Goal: Task Accomplishment & Management: Manage account settings

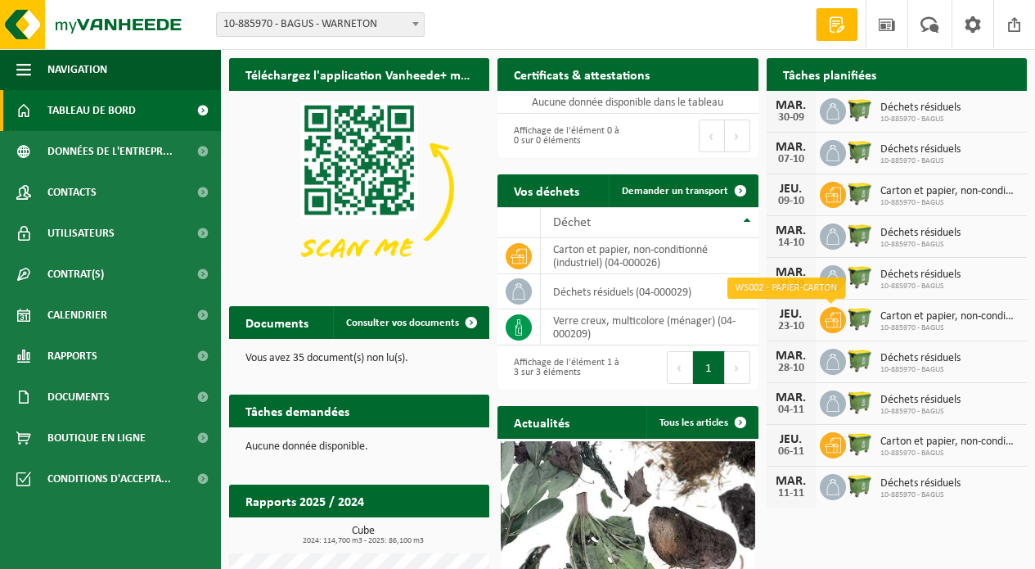
click at [834, 321] on icon at bounding box center [833, 320] width 16 height 15
click at [899, 319] on span "Carton et papier, non-conditionné (industriel)" at bounding box center [950, 316] width 138 height 13
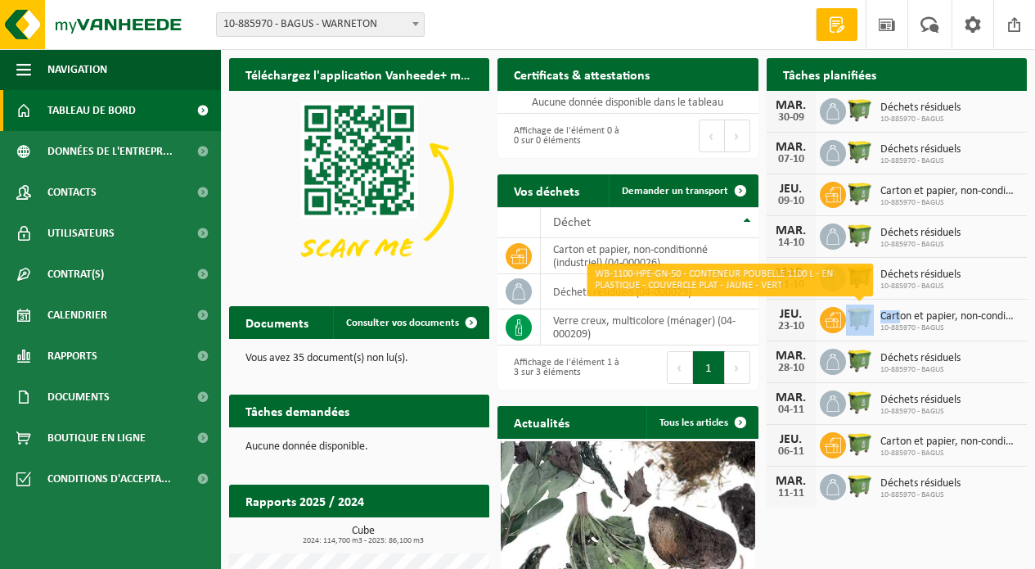
drag, startPoint x: 902, startPoint y: 318, endPoint x: 851, endPoint y: 318, distance: 50.7
click at [851, 318] on div "JEU. 23-10 Carton et papier, non-conditionné (industriel) 10-885970 - BAGUS" at bounding box center [897, 321] width 260 height 42
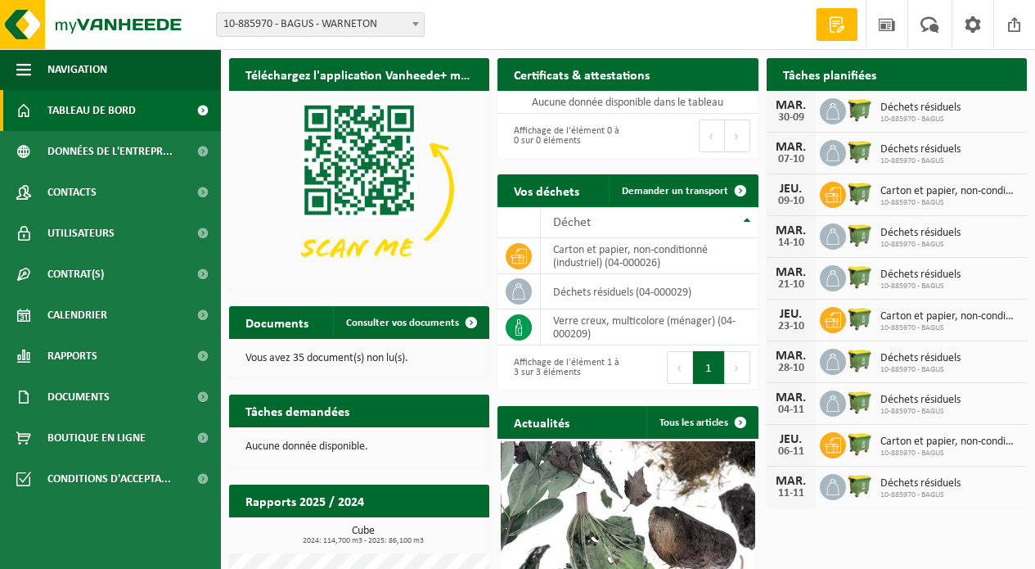
click at [795, 319] on div "JEU." at bounding box center [791, 314] width 33 height 13
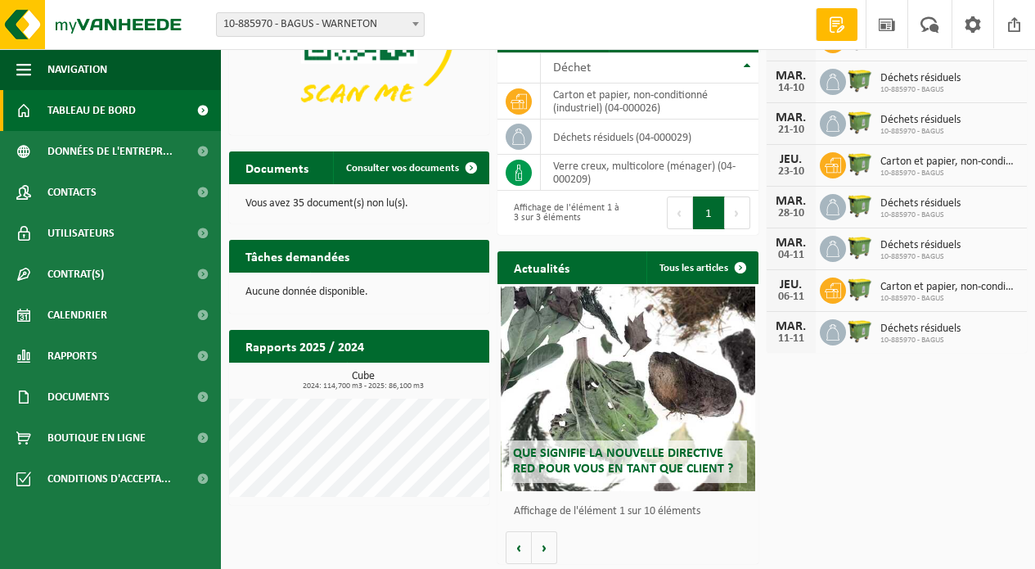
scroll to position [43, 0]
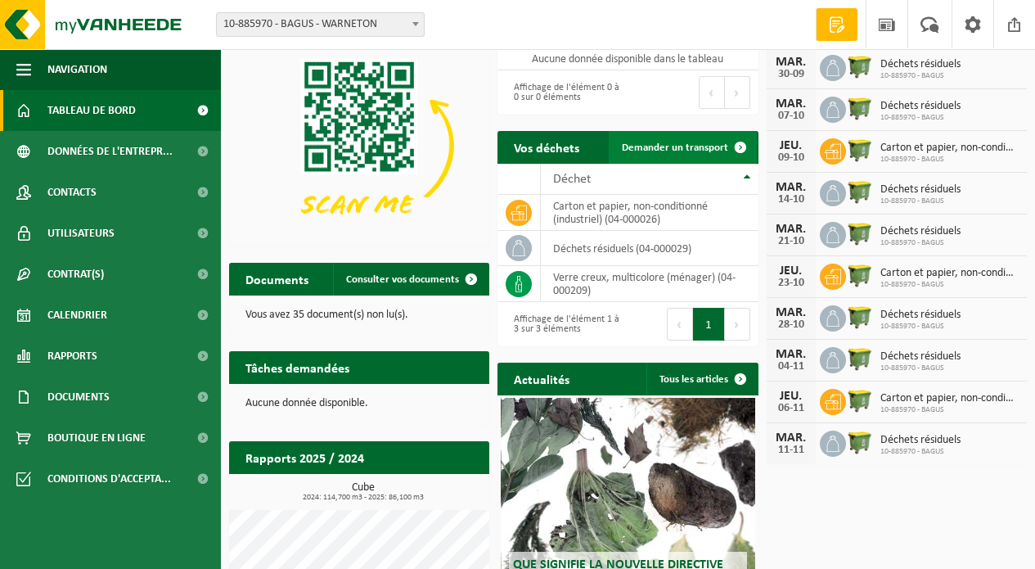
click at [691, 152] on span "Demander un transport" at bounding box center [675, 147] width 106 height 11
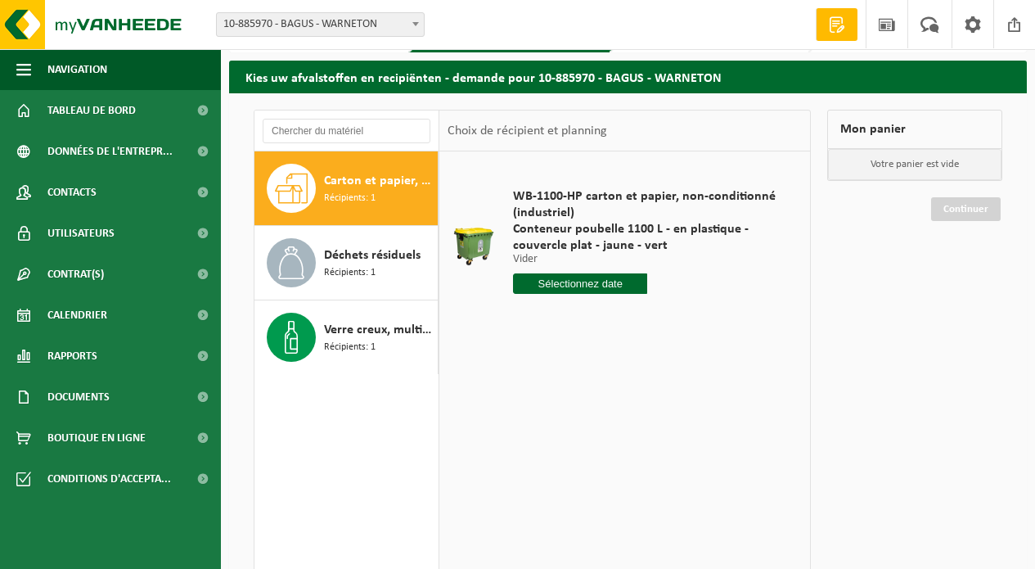
scroll to position [53, 0]
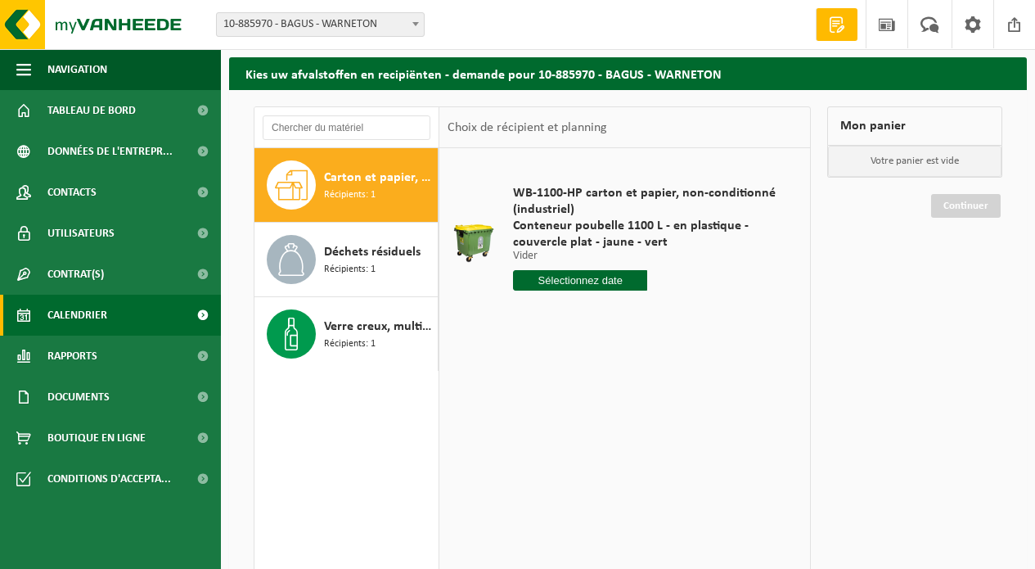
click at [90, 321] on span "Calendrier" at bounding box center [77, 315] width 60 height 41
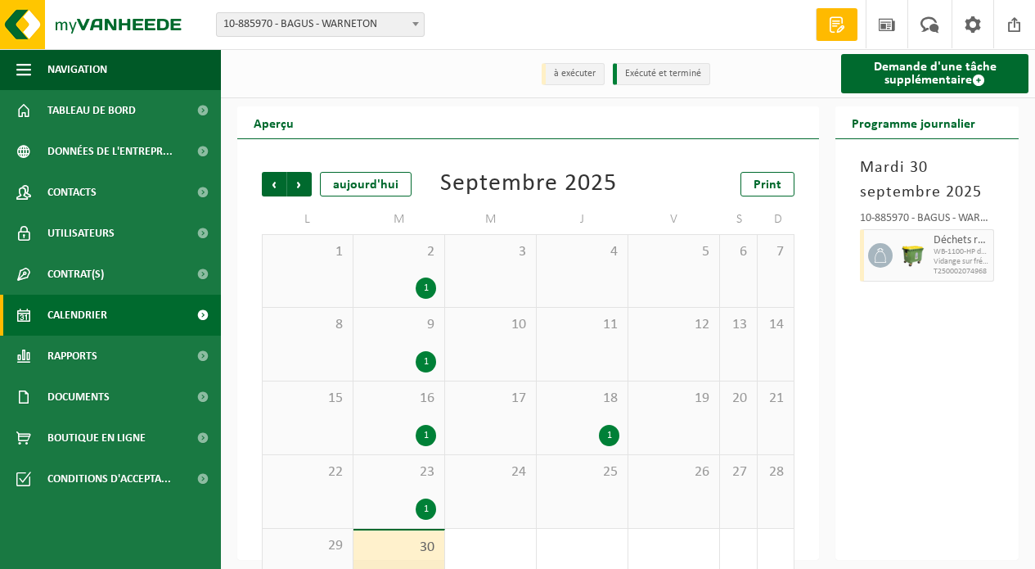
scroll to position [50, 0]
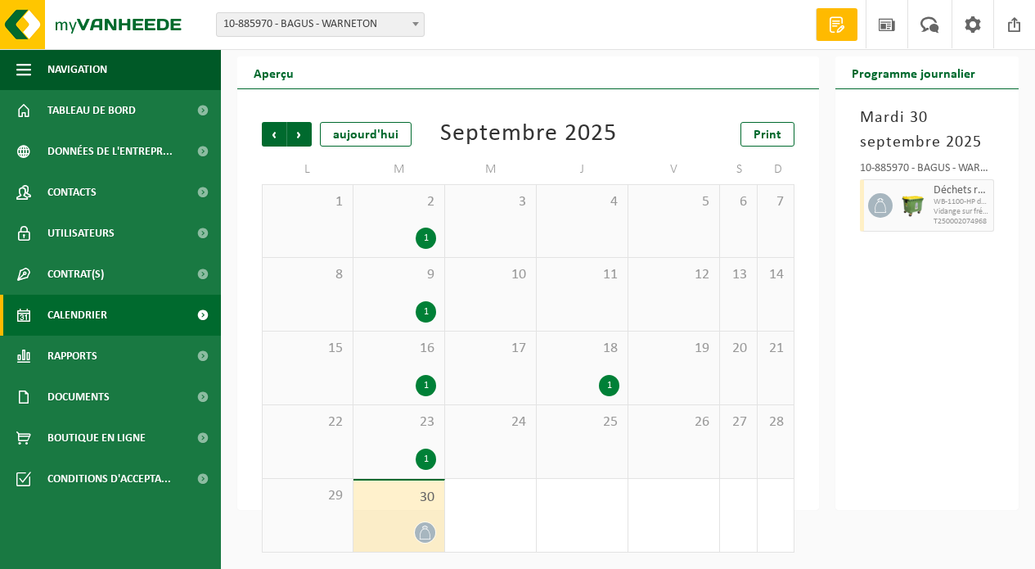
click at [381, 291] on div "9 1" at bounding box center [399, 294] width 91 height 73
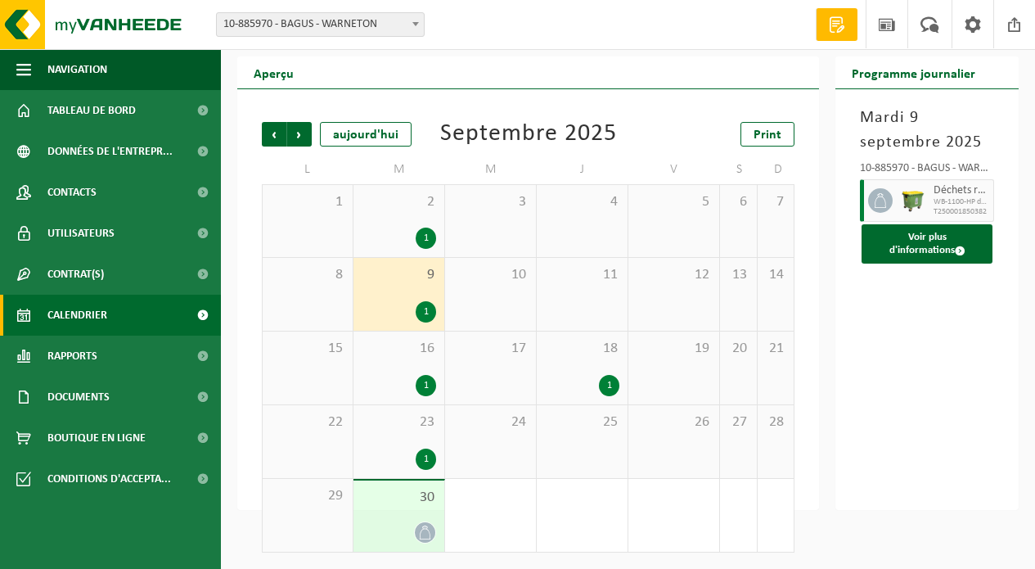
click at [421, 443] on div "23 1" at bounding box center [399, 441] width 91 height 73
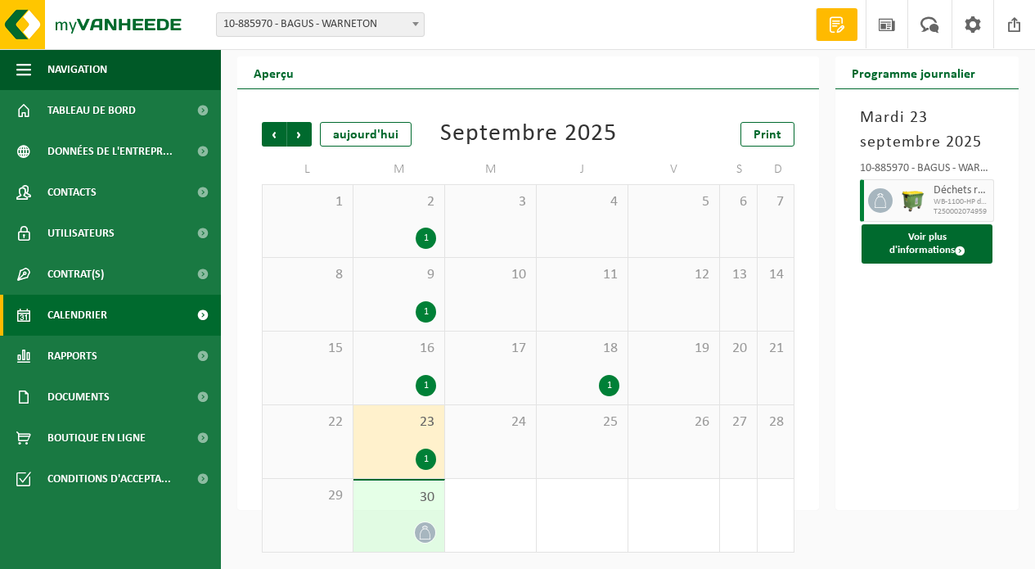
click at [403, 516] on div "30" at bounding box center [399, 515] width 91 height 71
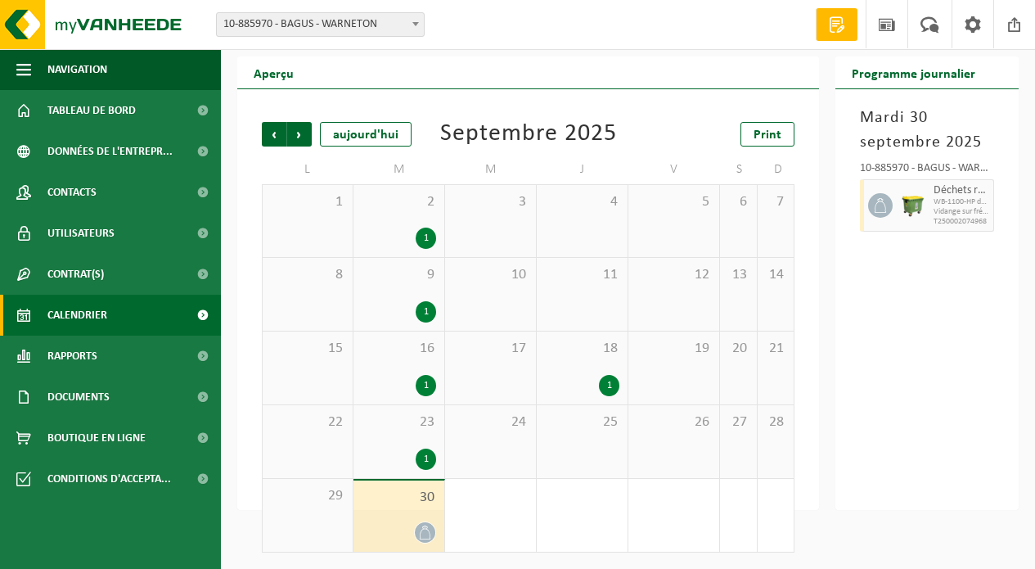
click at [393, 456] on div "1" at bounding box center [399, 458] width 74 height 21
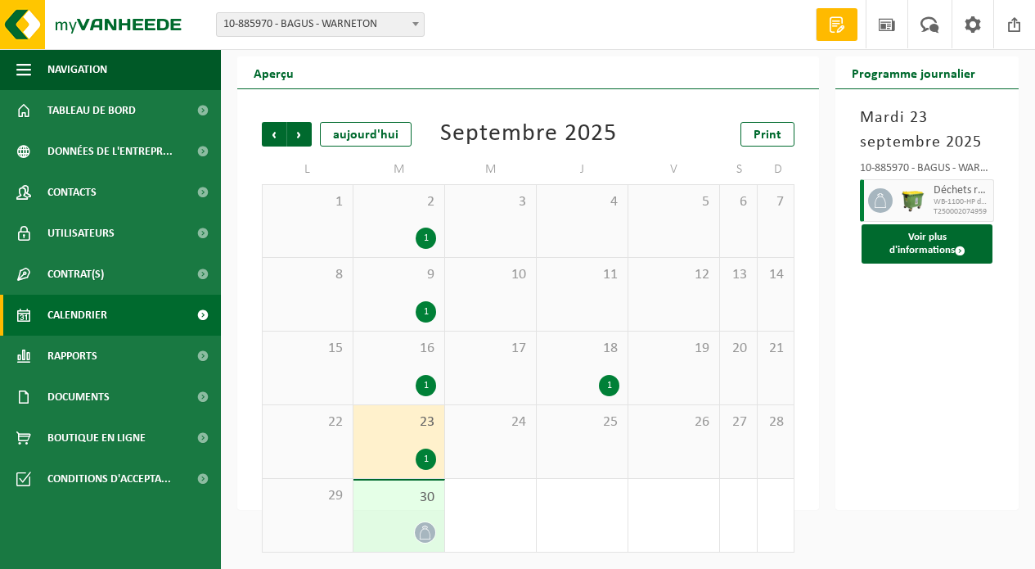
click at [392, 385] on div "1" at bounding box center [399, 385] width 74 height 21
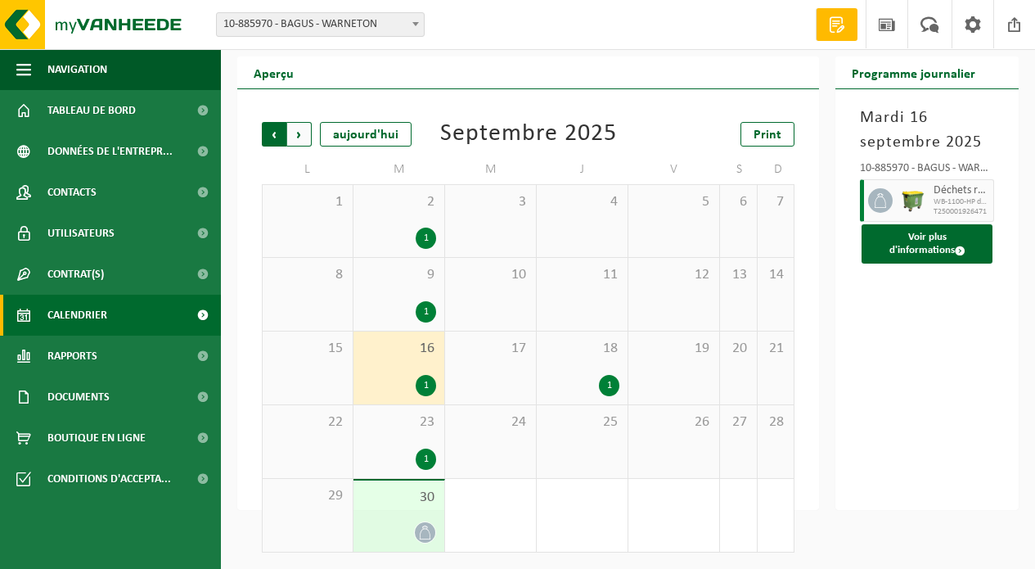
click at [301, 134] on span "Suivant" at bounding box center [299, 134] width 25 height 25
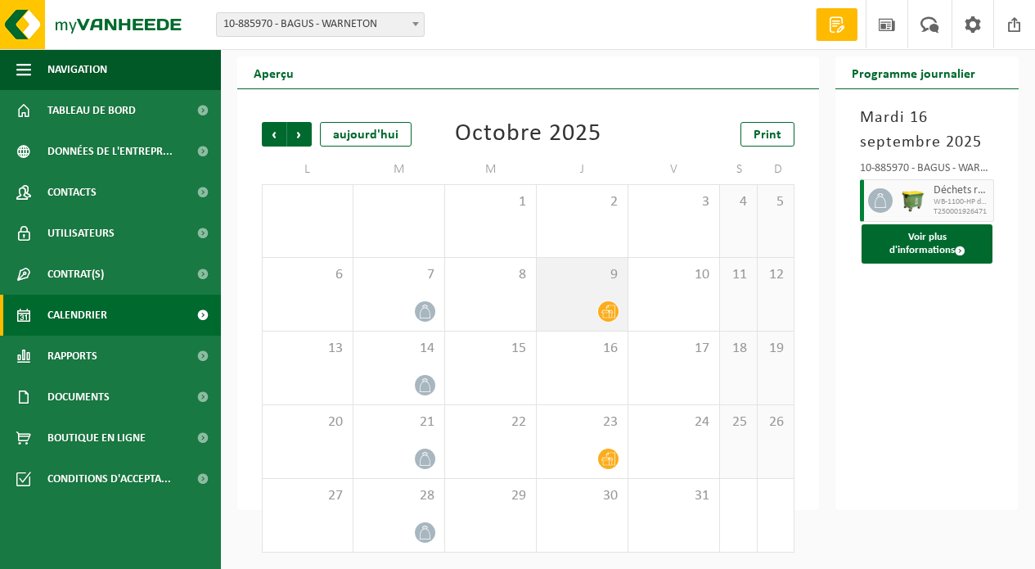
click at [606, 305] on icon at bounding box center [608, 311] width 14 height 14
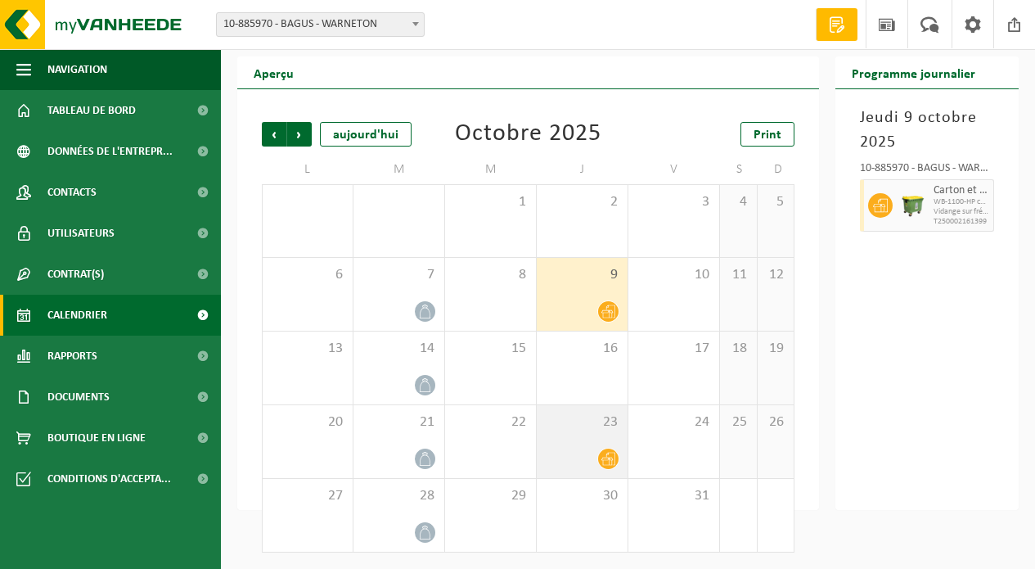
click at [604, 459] on icon at bounding box center [608, 459] width 14 height 14
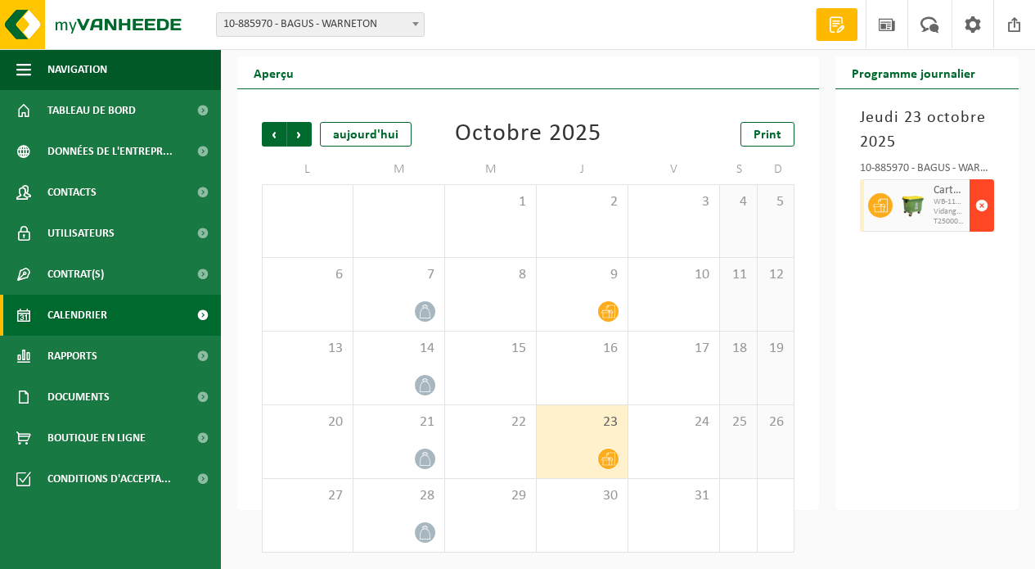
click at [983, 204] on span "button" at bounding box center [981, 205] width 13 height 33
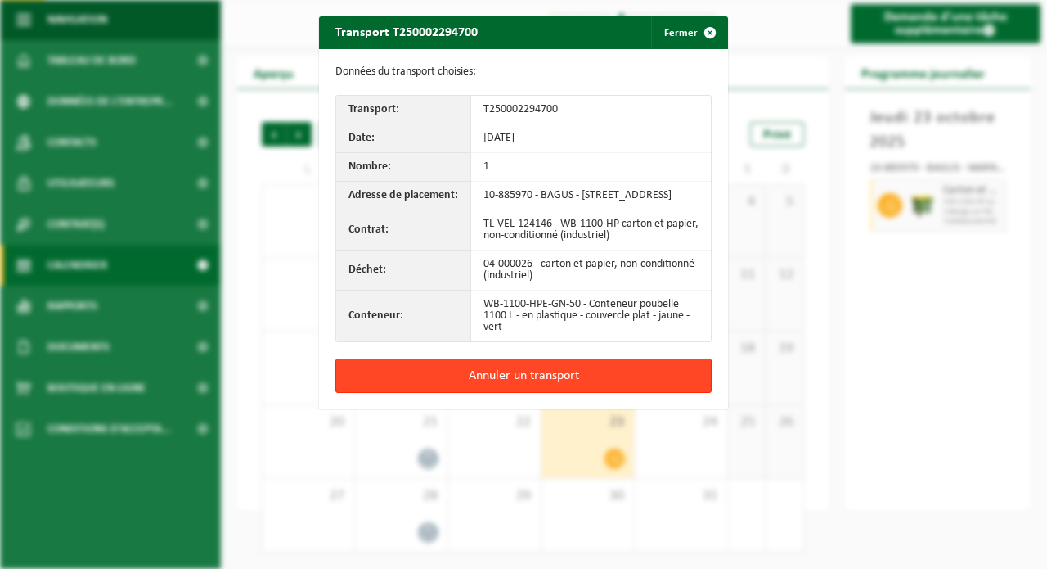
click at [495, 385] on button "Annuler un transport" at bounding box center [524, 375] width 376 height 34
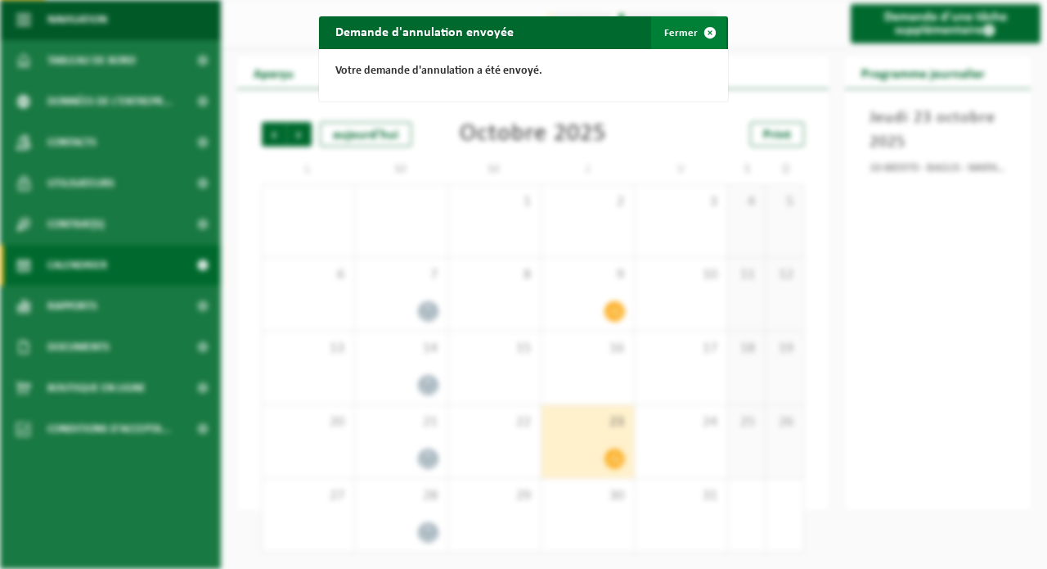
click at [701, 31] on span "button" at bounding box center [710, 32] width 33 height 33
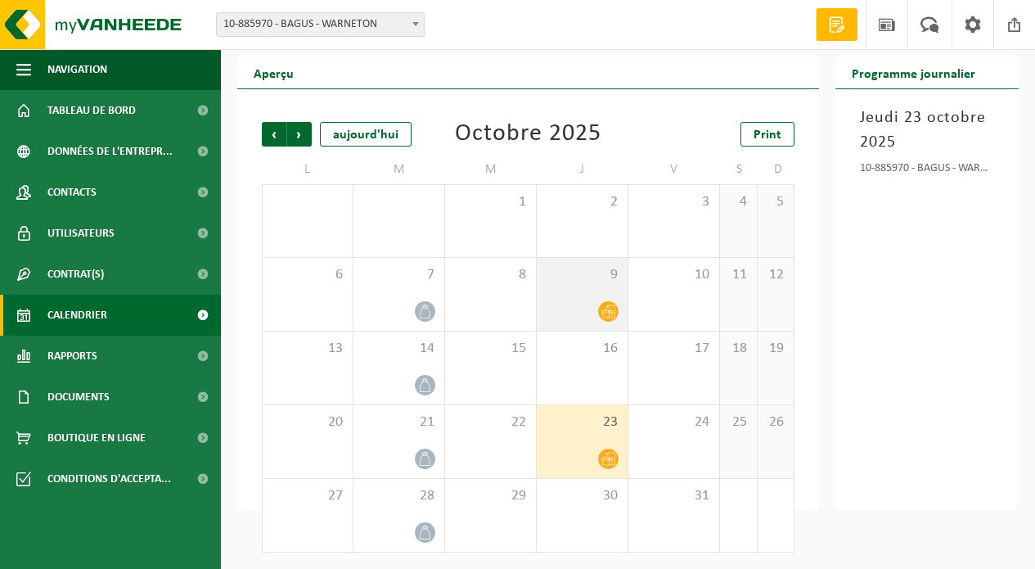
scroll to position [0, 0]
